Goal: Transaction & Acquisition: Purchase product/service

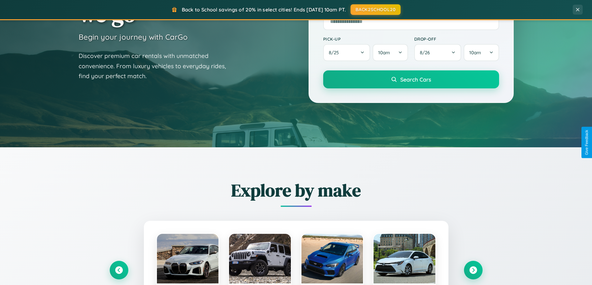
scroll to position [1195, 0]
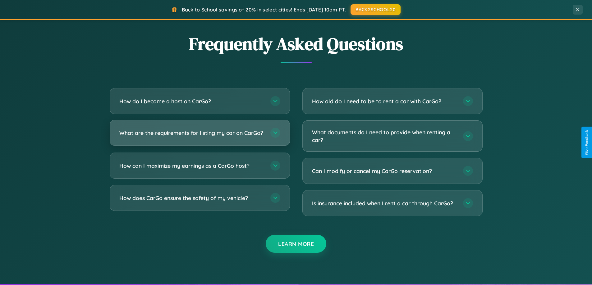
click at [199, 136] on h3 "What are the requirements for listing my car on CarGo?" at bounding box center [191, 133] width 145 height 8
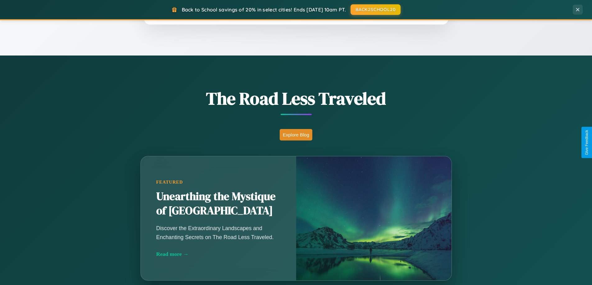
scroll to position [427, 0]
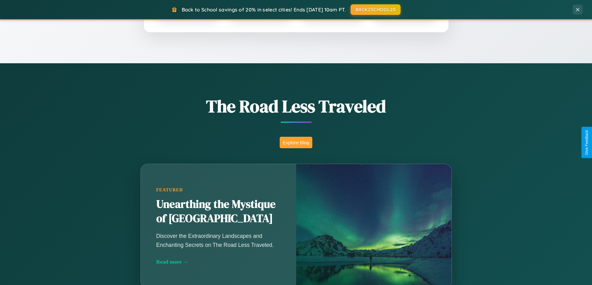
click at [296, 143] on button "Explore Blog" at bounding box center [296, 142] width 33 height 11
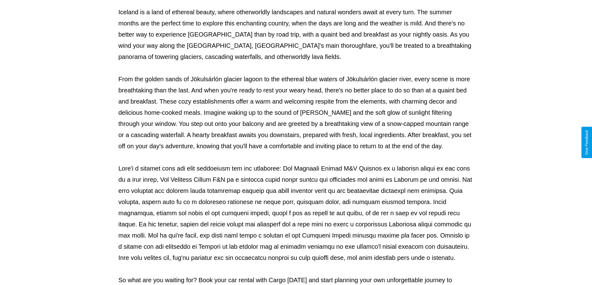
scroll to position [201, 0]
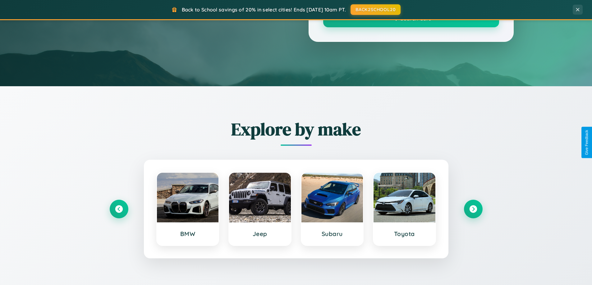
scroll to position [427, 0]
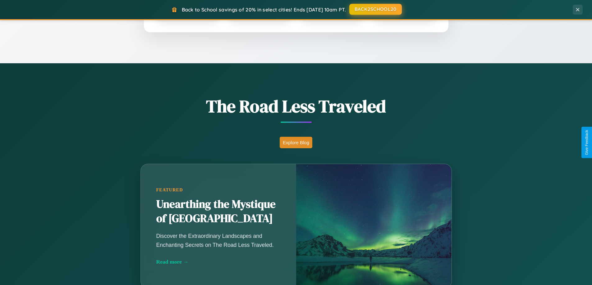
click at [375, 9] on button "BACK2SCHOOL20" at bounding box center [375, 9] width 52 height 11
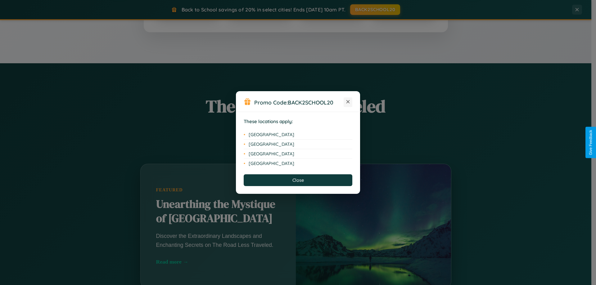
click at [348, 102] on icon at bounding box center [348, 101] width 3 height 3
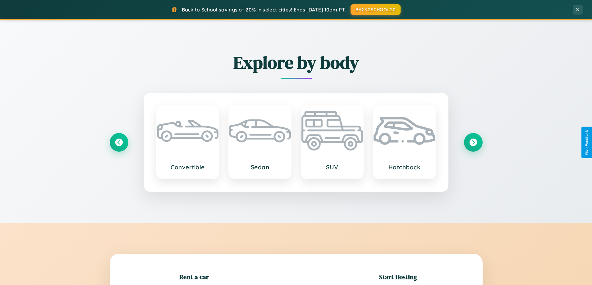
scroll to position [134, 0]
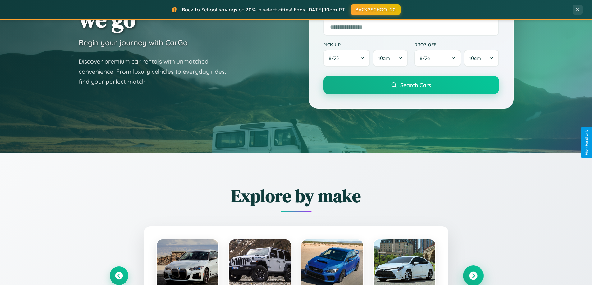
click at [473, 276] on icon at bounding box center [473, 276] width 8 height 8
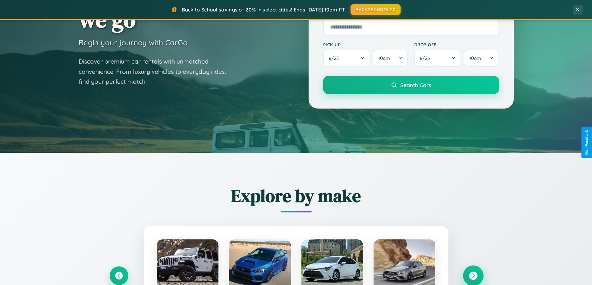
click at [473, 276] on icon at bounding box center [473, 276] width 8 height 8
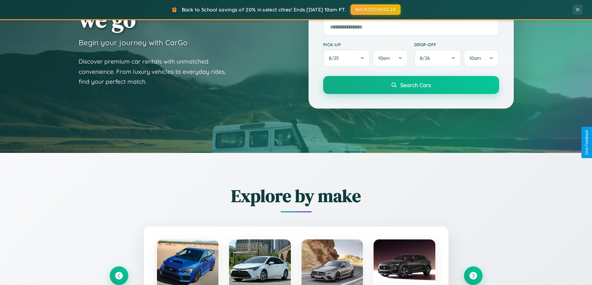
scroll to position [622, 0]
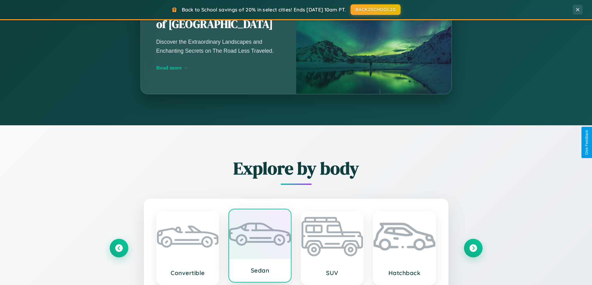
click at [260, 248] on div at bounding box center [260, 235] width 62 height 50
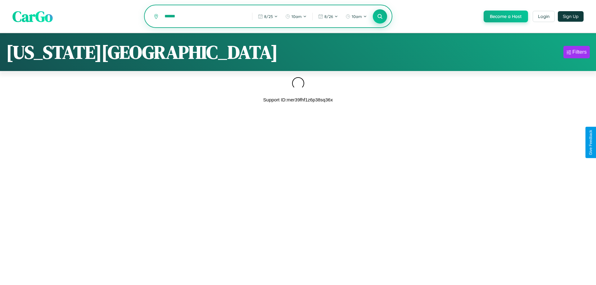
type input "******"
click at [380, 17] on icon at bounding box center [380, 16] width 6 height 6
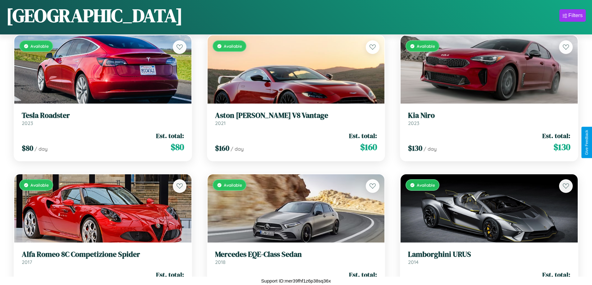
scroll to position [922, 0]
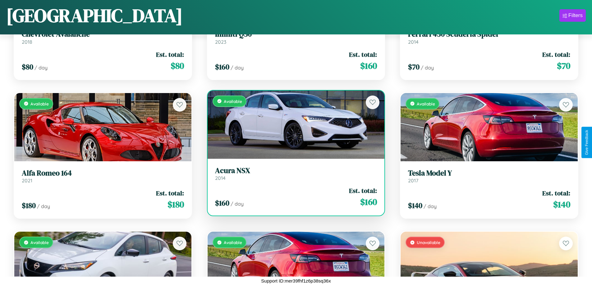
click at [293, 125] on div "Available" at bounding box center [295, 125] width 177 height 68
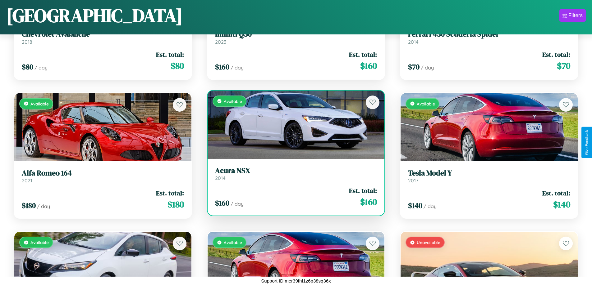
click at [293, 125] on div "Available" at bounding box center [295, 125] width 177 height 68
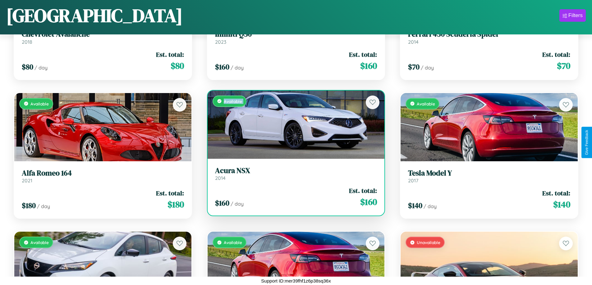
click at [293, 125] on div "Available" at bounding box center [295, 125] width 177 height 68
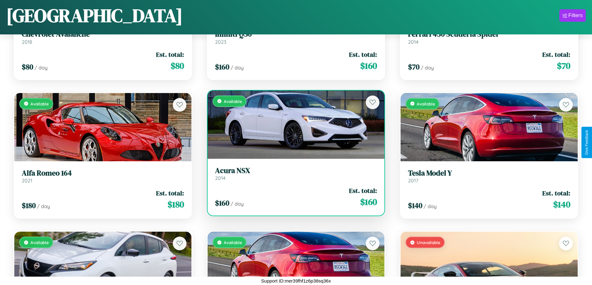
click at [293, 125] on div "Available" at bounding box center [295, 125] width 177 height 68
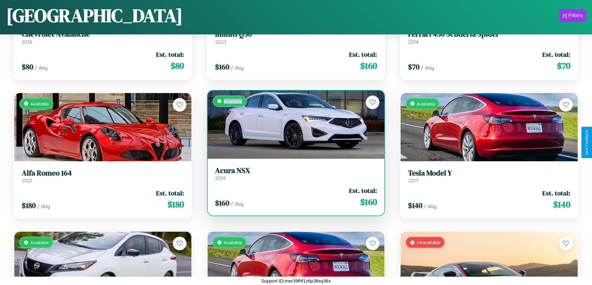
click at [293, 125] on div "Available" at bounding box center [295, 125] width 177 height 68
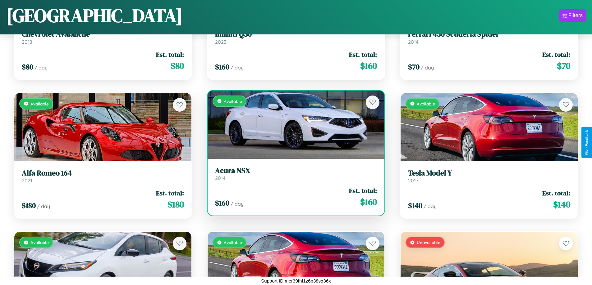
click at [293, 174] on h3 "Acura NSX" at bounding box center [296, 170] width 162 height 9
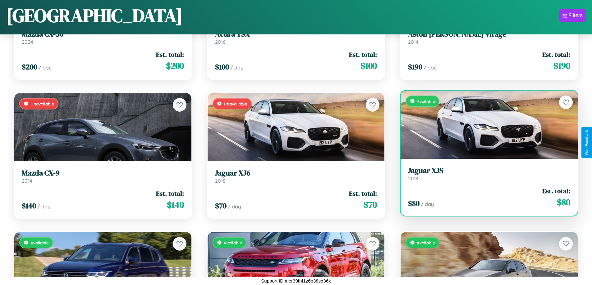
click at [485, 176] on link "Jaguar XJS 2014" at bounding box center [489, 173] width 162 height 15
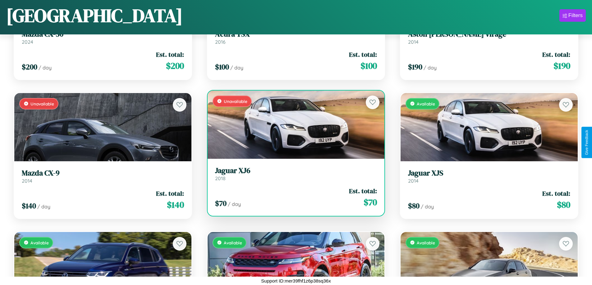
scroll to position [1200, 0]
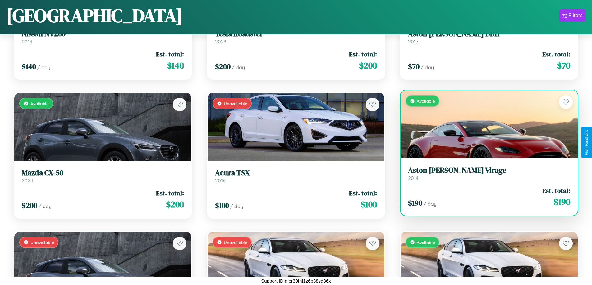
click at [485, 174] on h3 "Aston [PERSON_NAME] Virage" at bounding box center [489, 170] width 162 height 9
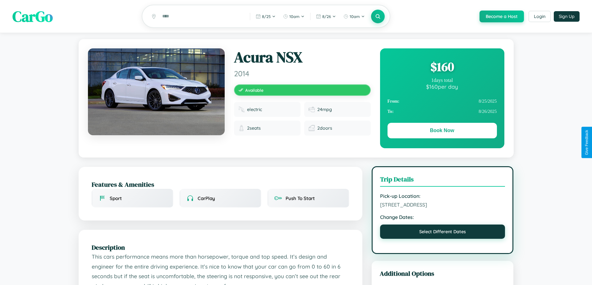
click at [442, 239] on button "Select Different Dates" at bounding box center [442, 232] width 125 height 14
select select "*"
select select "****"
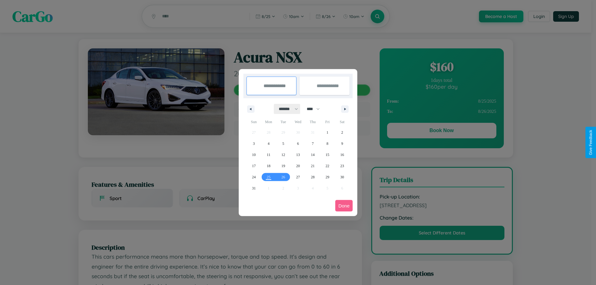
drag, startPoint x: 286, startPoint y: 109, endPoint x: 298, endPoint y: 125, distance: 19.9
click at [286, 109] on select "******* ******** ***** ***** *** **** **** ****** ********* ******* ******** **…" at bounding box center [287, 109] width 26 height 10
select select "*"
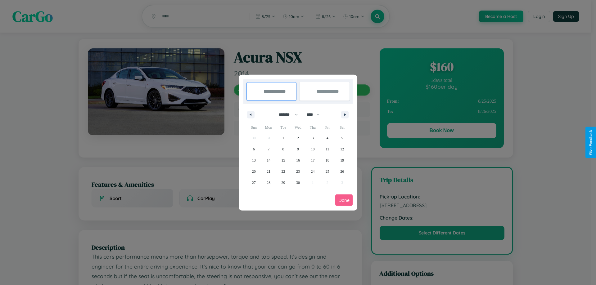
click at [316, 115] on select "**** **** **** **** **** **** **** **** **** **** **** **** **** **** **** ****…" at bounding box center [313, 115] width 19 height 10
select select "****"
click at [327, 138] on span "3" at bounding box center [328, 138] width 2 height 11
type input "**********"
click at [298, 149] on span "8" at bounding box center [298, 149] width 2 height 11
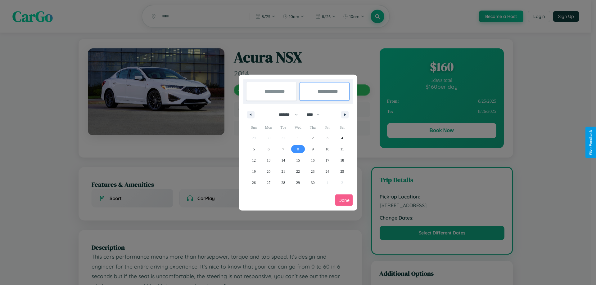
type input "**********"
click at [344, 200] on button "Done" at bounding box center [343, 200] width 17 height 11
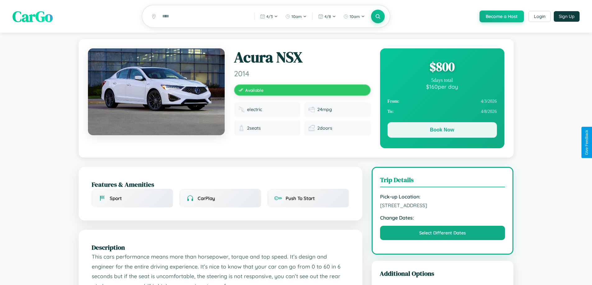
click at [442, 131] on button "Book Now" at bounding box center [441, 130] width 109 height 16
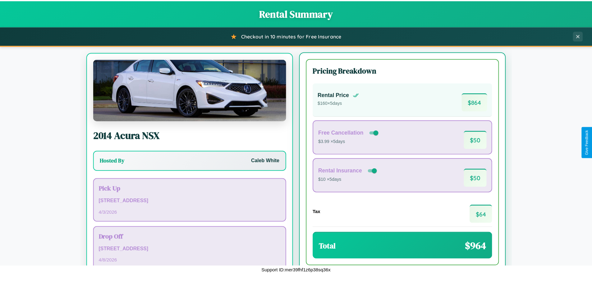
scroll to position [29, 0]
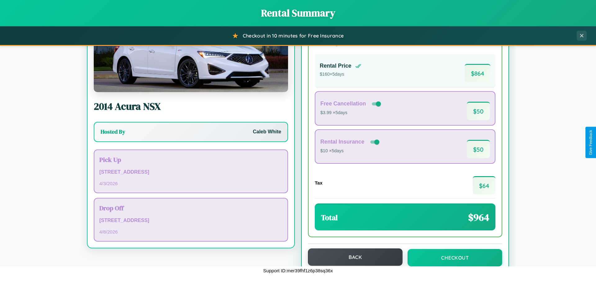
click at [353, 257] on button "Back" at bounding box center [355, 257] width 95 height 17
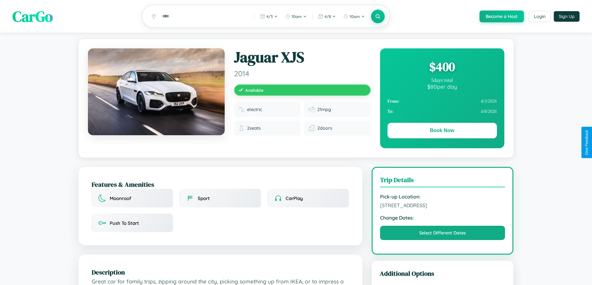
click at [442, 68] on div "$ 400" at bounding box center [441, 66] width 109 height 17
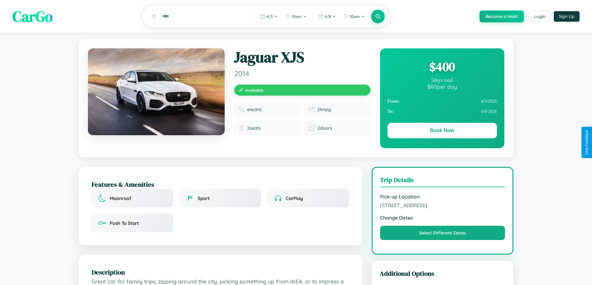
click at [442, 68] on div "$ 400" at bounding box center [441, 66] width 109 height 17
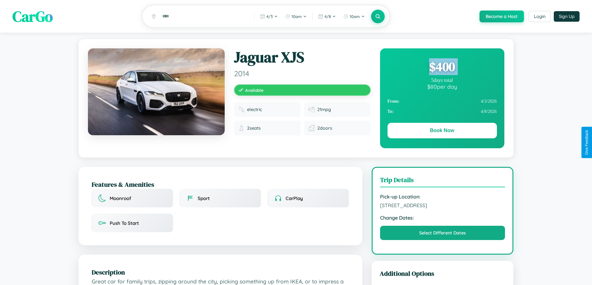
click at [442, 68] on div "$ 400" at bounding box center [441, 66] width 109 height 17
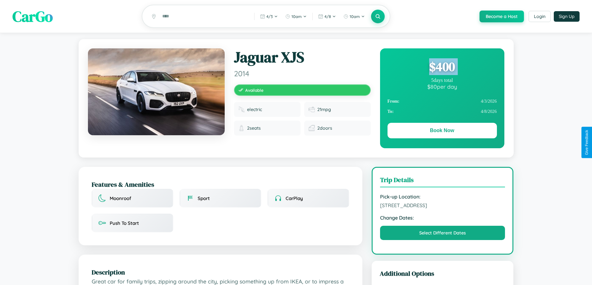
click at [442, 68] on div "$ 400" at bounding box center [441, 66] width 109 height 17
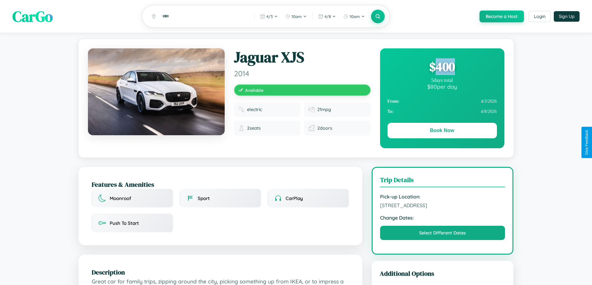
click at [442, 68] on div "$ 400" at bounding box center [441, 66] width 109 height 17
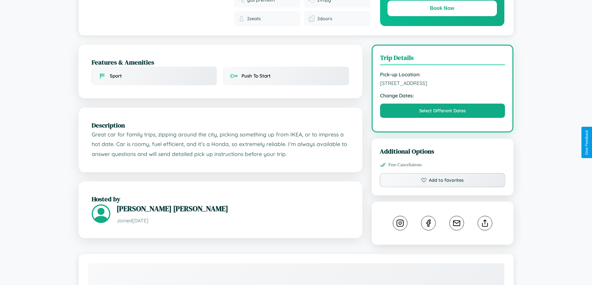
scroll to position [210, 0]
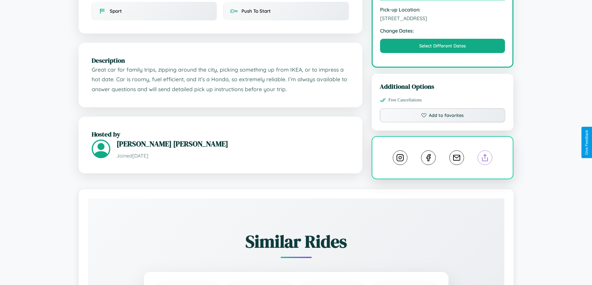
click at [485, 155] on line at bounding box center [485, 157] width 0 height 4
